Goal: Go to known website: Go to known website

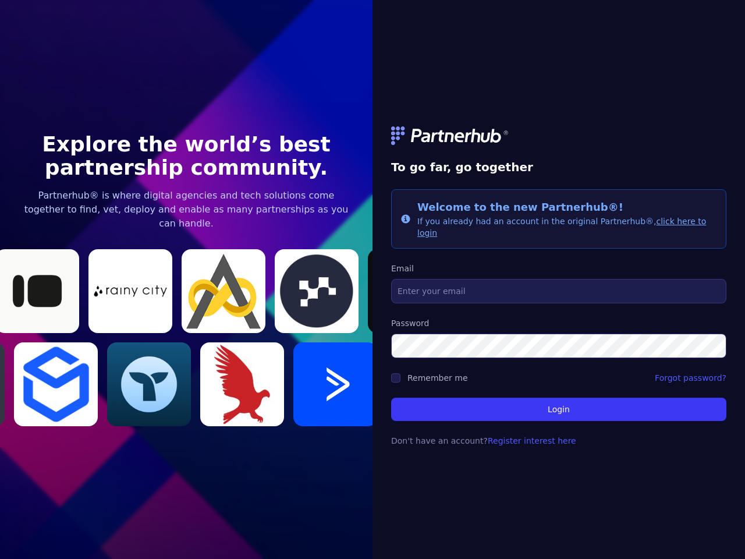
click at [559, 141] on link at bounding box center [558, 135] width 335 height 19
